Goal: Transaction & Acquisition: Purchase product/service

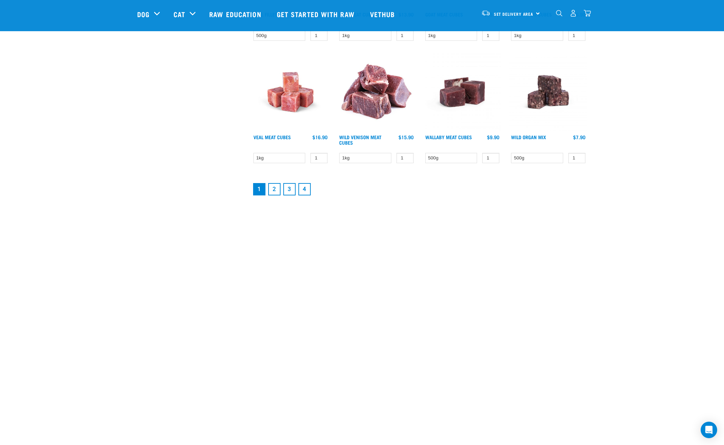
scroll to position [1136, 0]
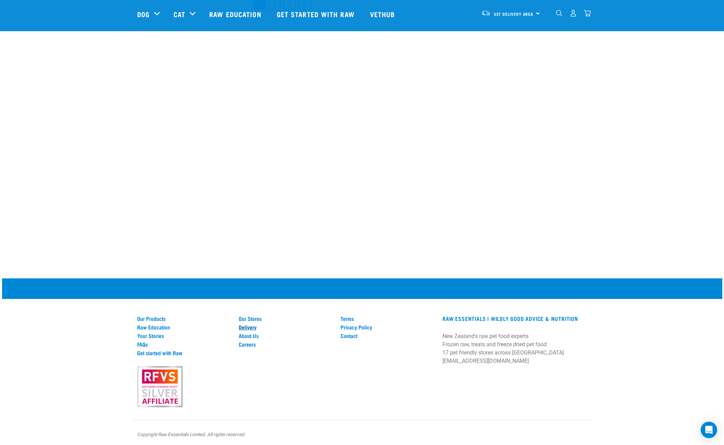
click at [251, 324] on link "Delivery" at bounding box center [286, 327] width 94 height 6
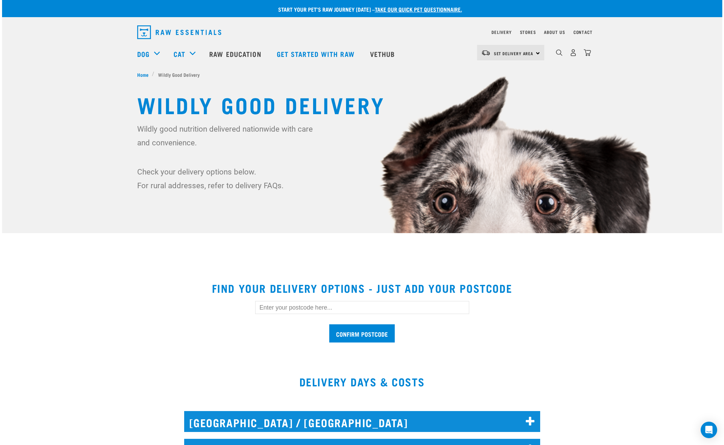
click at [310, 309] on input "text" at bounding box center [362, 307] width 214 height 13
type input "8083"
click at [366, 336] on input "Confirm postcode" at bounding box center [362, 334] width 66 height 18
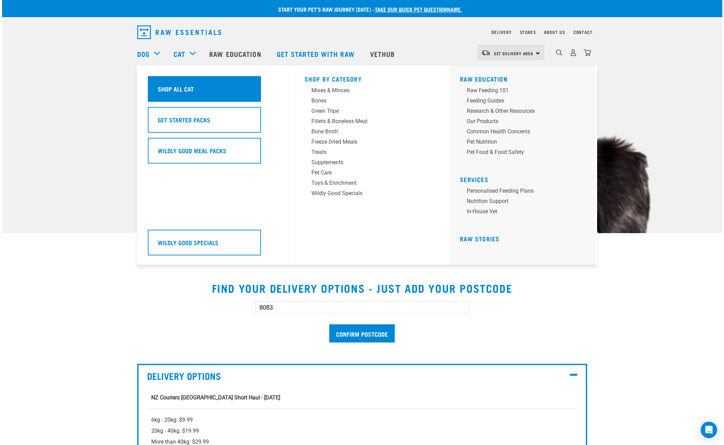
click at [189, 92] on h5 "Shop All Cat" at bounding box center [176, 88] width 36 height 9
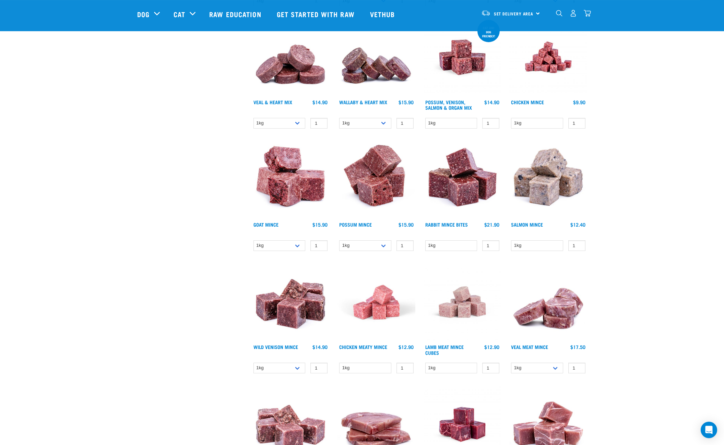
scroll to position [532, 0]
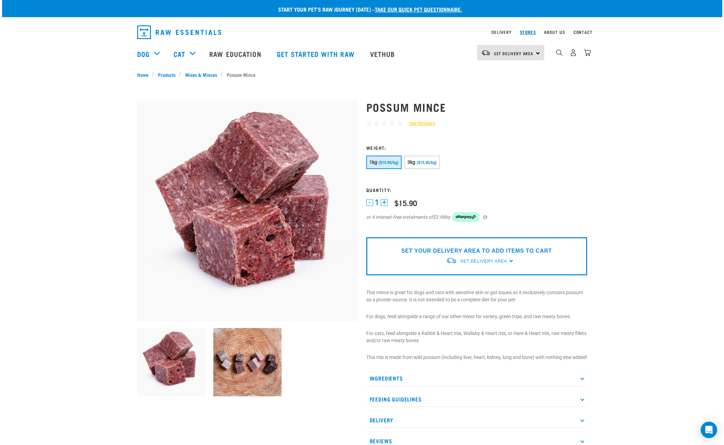
click at [526, 32] on link "Stores" at bounding box center [528, 32] width 16 height 2
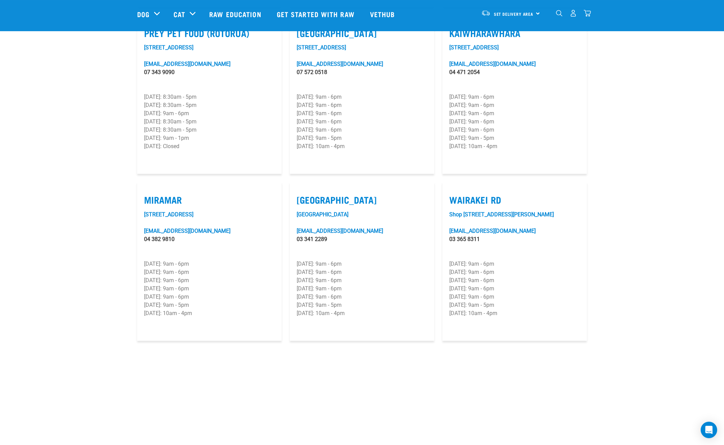
scroll to position [736, 0]
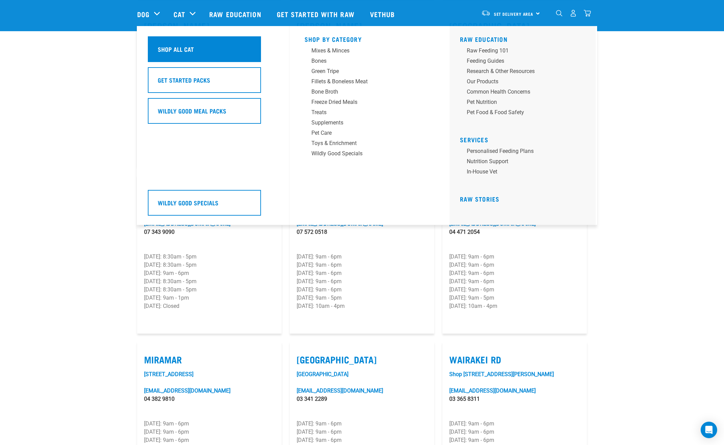
click at [192, 57] on div "Shop All Cat" at bounding box center [204, 49] width 113 height 26
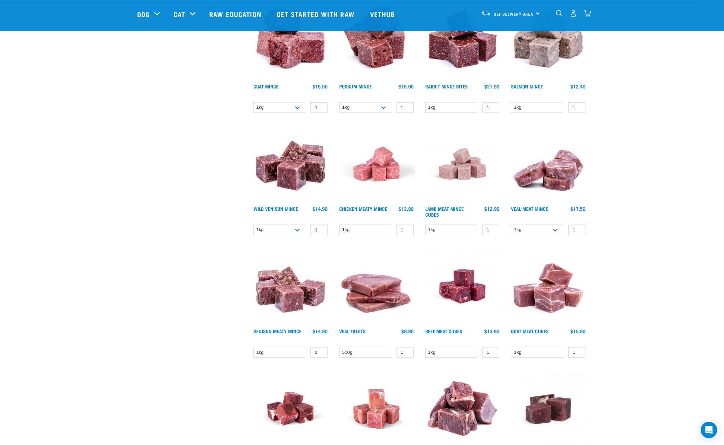
scroll to position [790, 0]
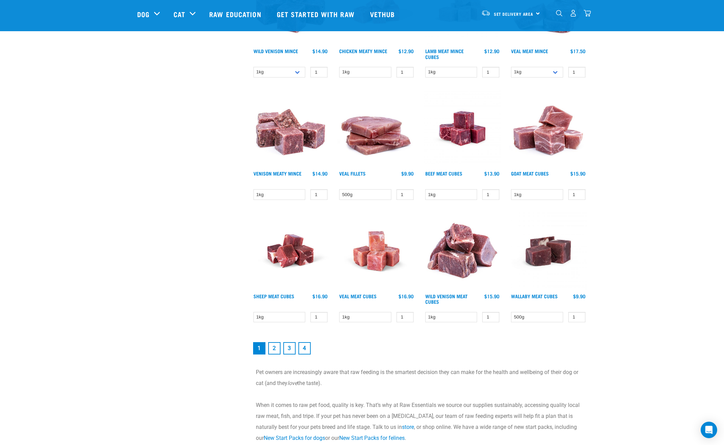
click at [276, 349] on link "2" at bounding box center [274, 348] width 12 height 12
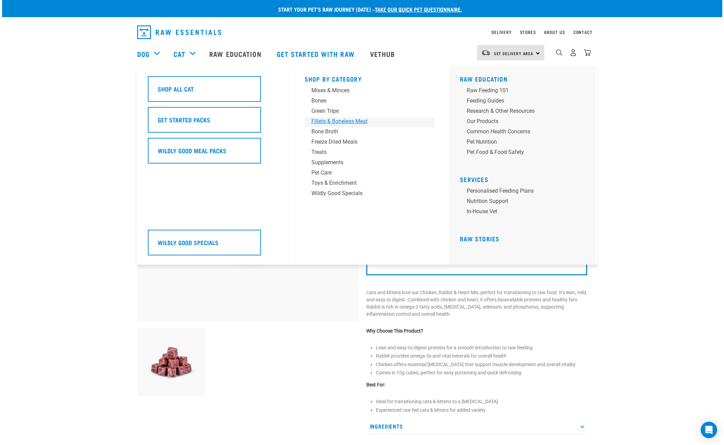
click at [349, 122] on div "Fillets & Boneless Meat" at bounding box center [365, 121] width 107 height 8
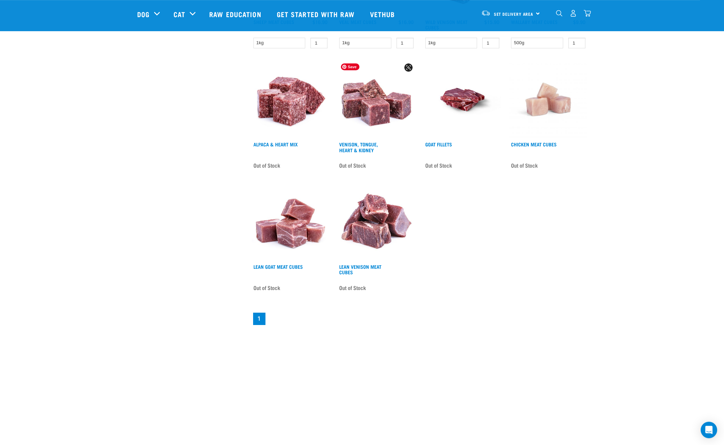
scroll to position [445, 0]
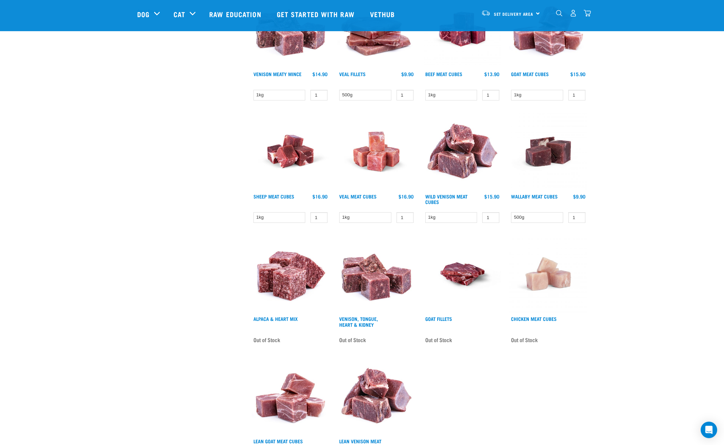
scroll to position [214, 0]
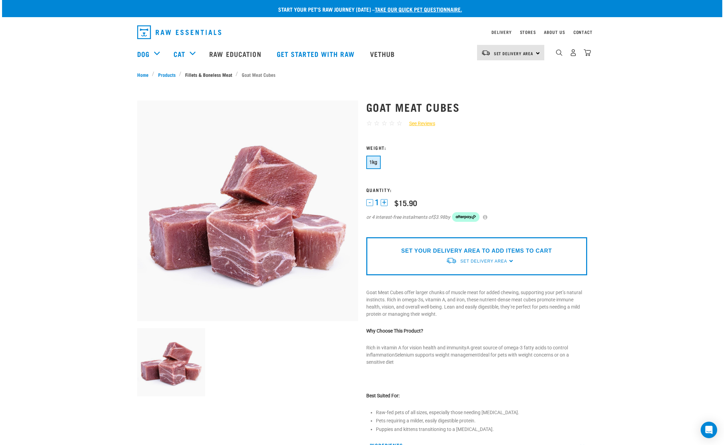
click at [215, 76] on link "Fillets & Boneless Meat" at bounding box center [208, 74] width 54 height 7
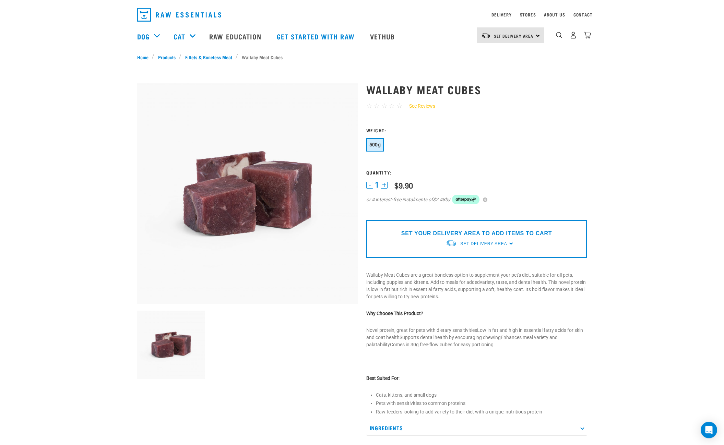
scroll to position [60, 0]
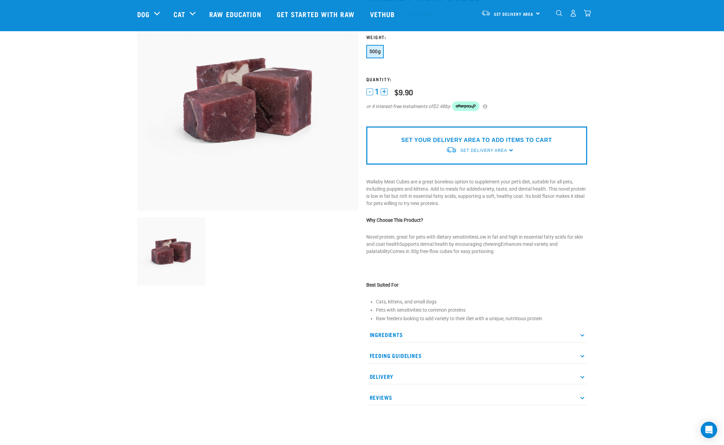
click at [580, 337] on p "Ingredients" at bounding box center [476, 334] width 221 height 15
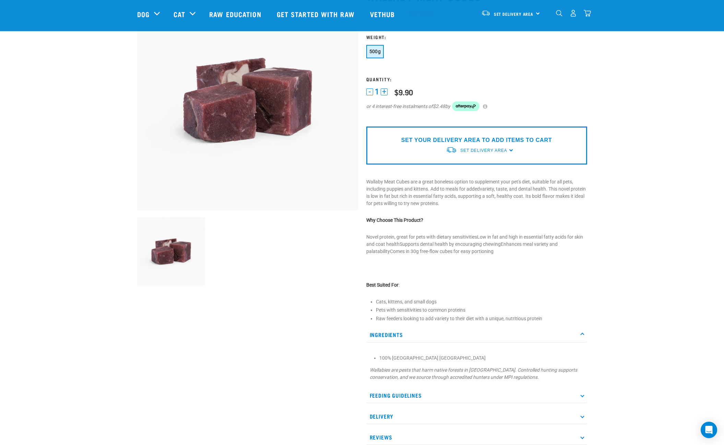
scroll to position [0, 0]
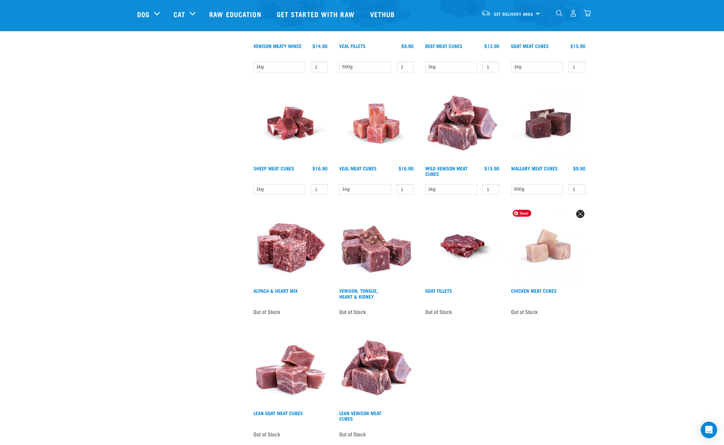
scroll to position [209, 0]
